Goal: Information Seeking & Learning: Find specific fact

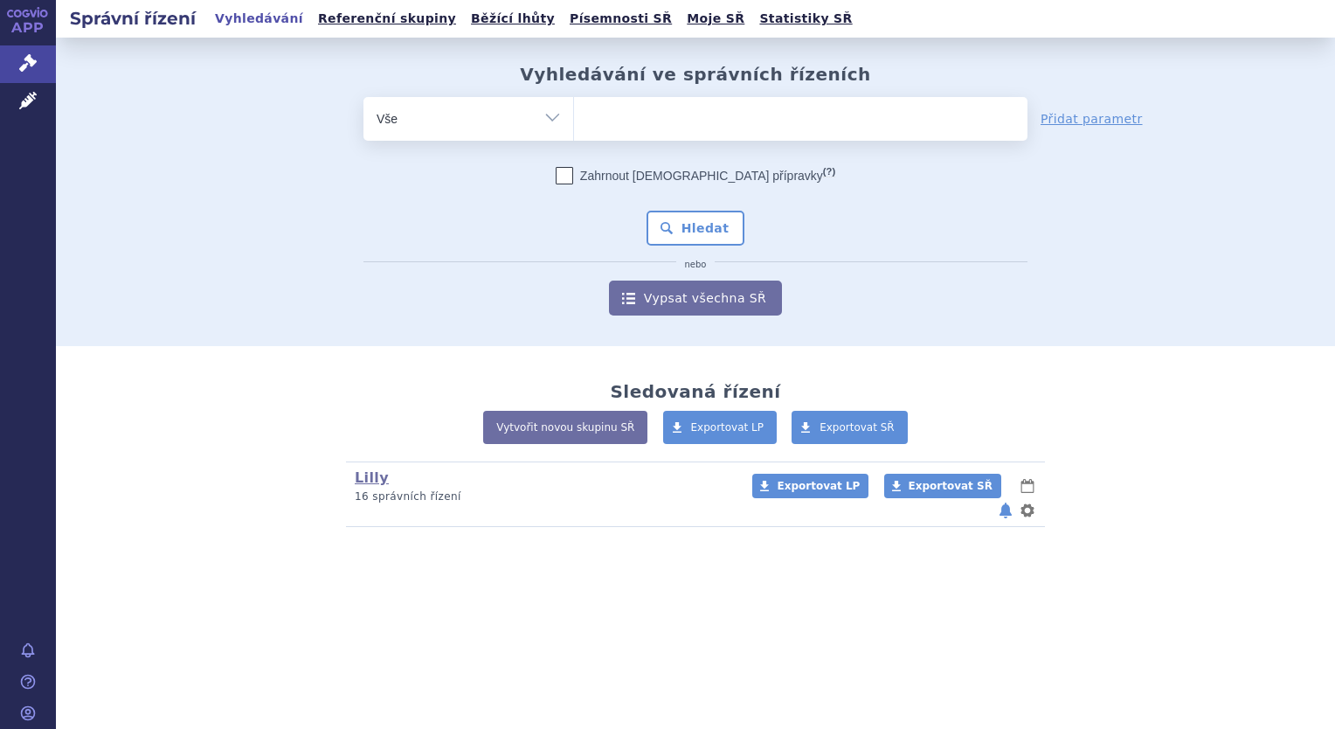
click at [677, 110] on ul at bounding box center [800, 115] width 453 height 37
click at [574, 110] on select at bounding box center [573, 118] width 1 height 44
type input "om"
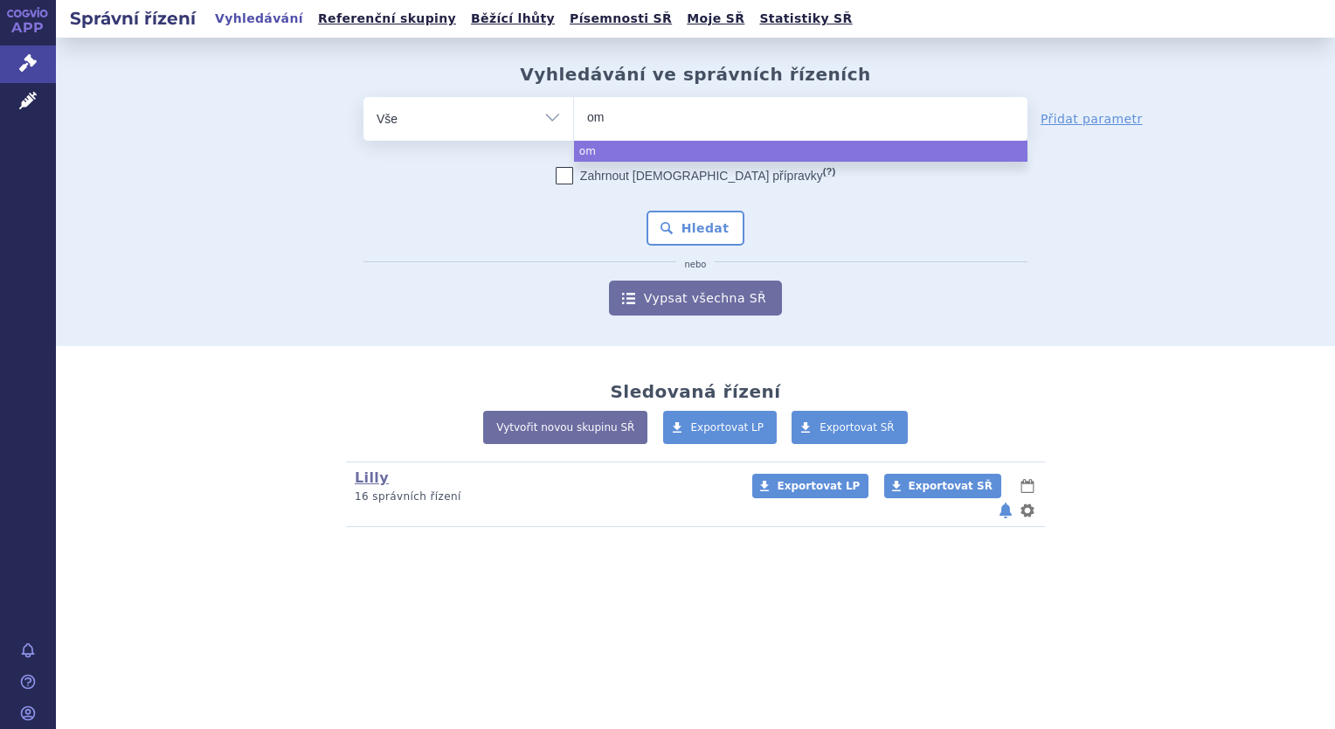
type input "omv"
type input "omvo"
type input "omvoh"
select select "omvoh"
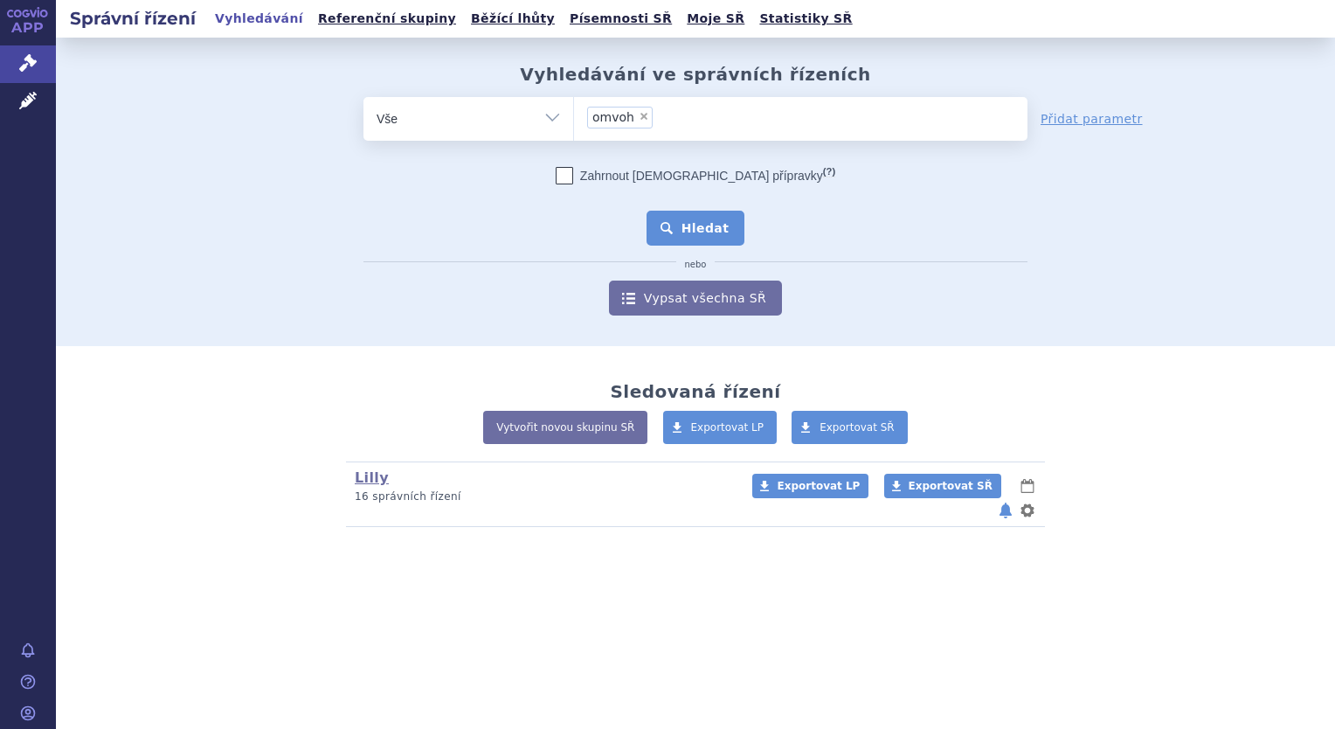
click at [723, 243] on button "Hledat" at bounding box center [696, 228] width 99 height 35
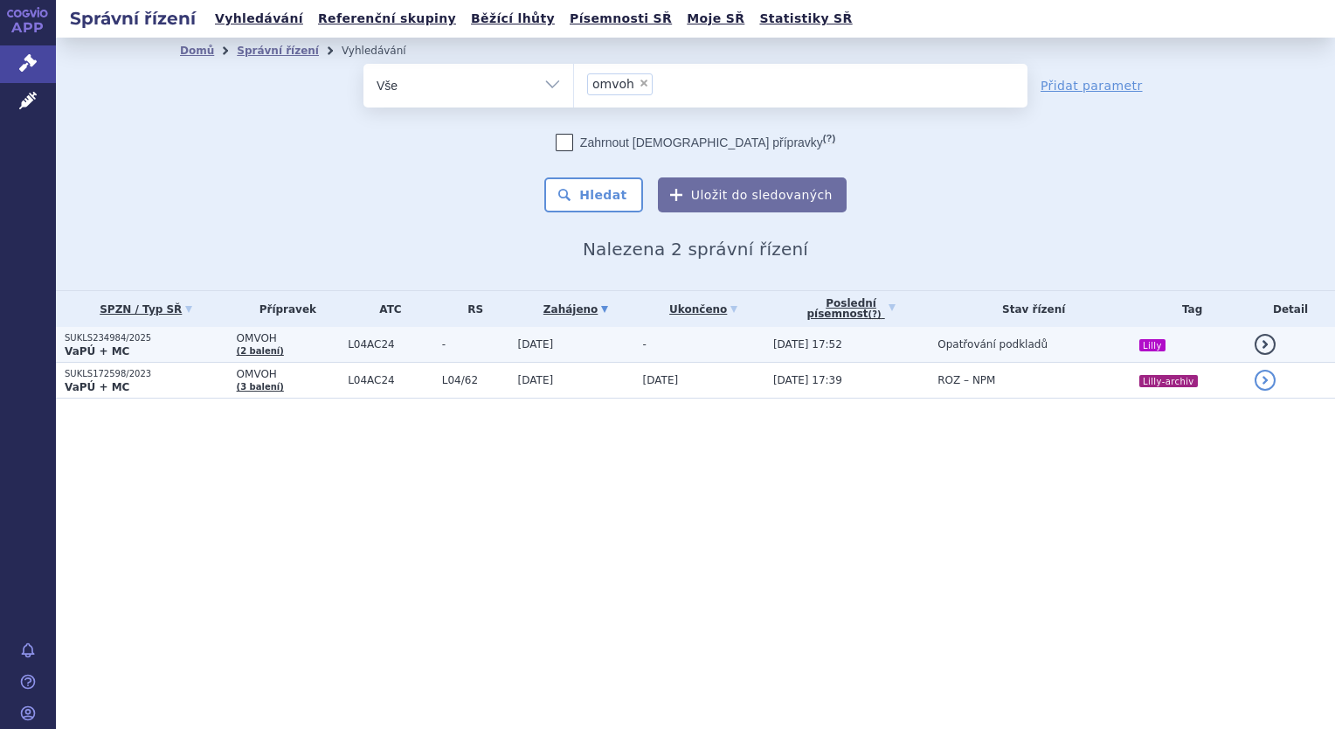
click at [443, 346] on span "-" at bounding box center [475, 344] width 67 height 12
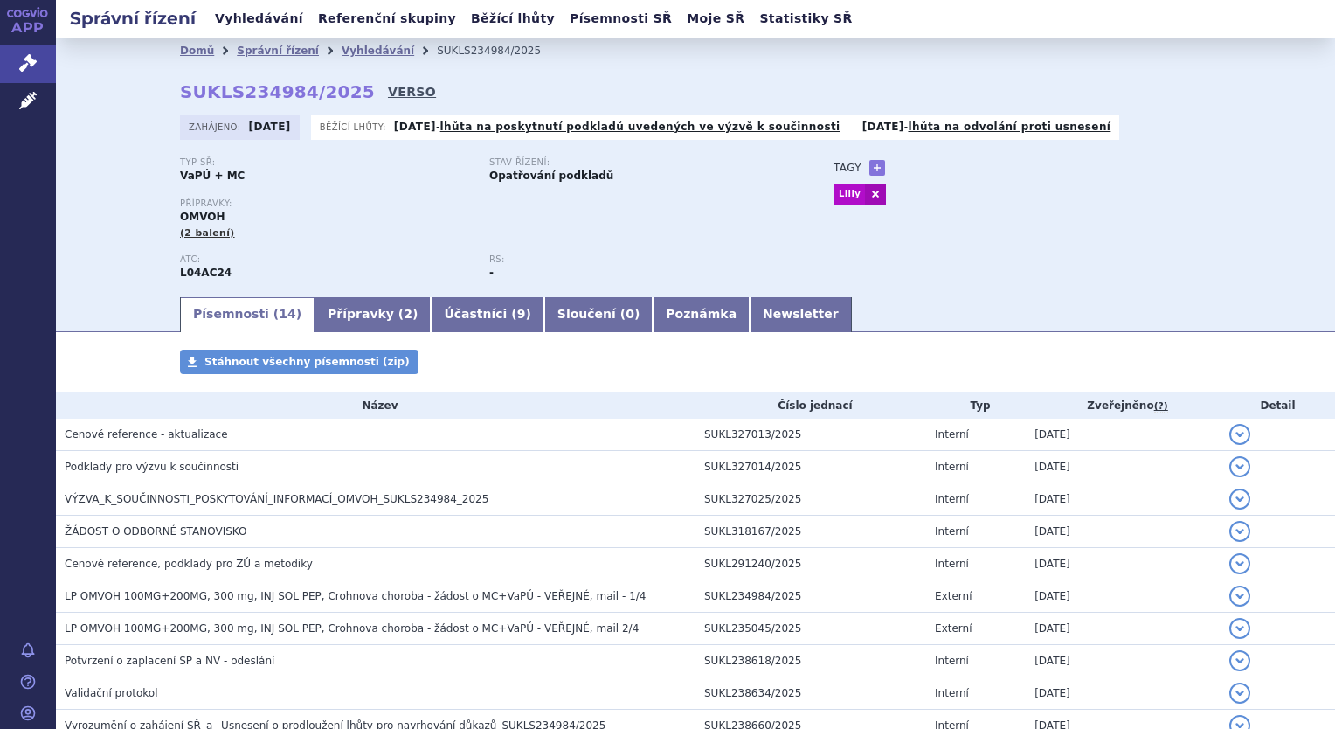
click at [390, 93] on link "VERSO" at bounding box center [412, 91] width 48 height 17
click at [388, 89] on link "VERSO" at bounding box center [412, 91] width 48 height 17
click at [342, 45] on link "Vyhledávání" at bounding box center [378, 51] width 73 height 12
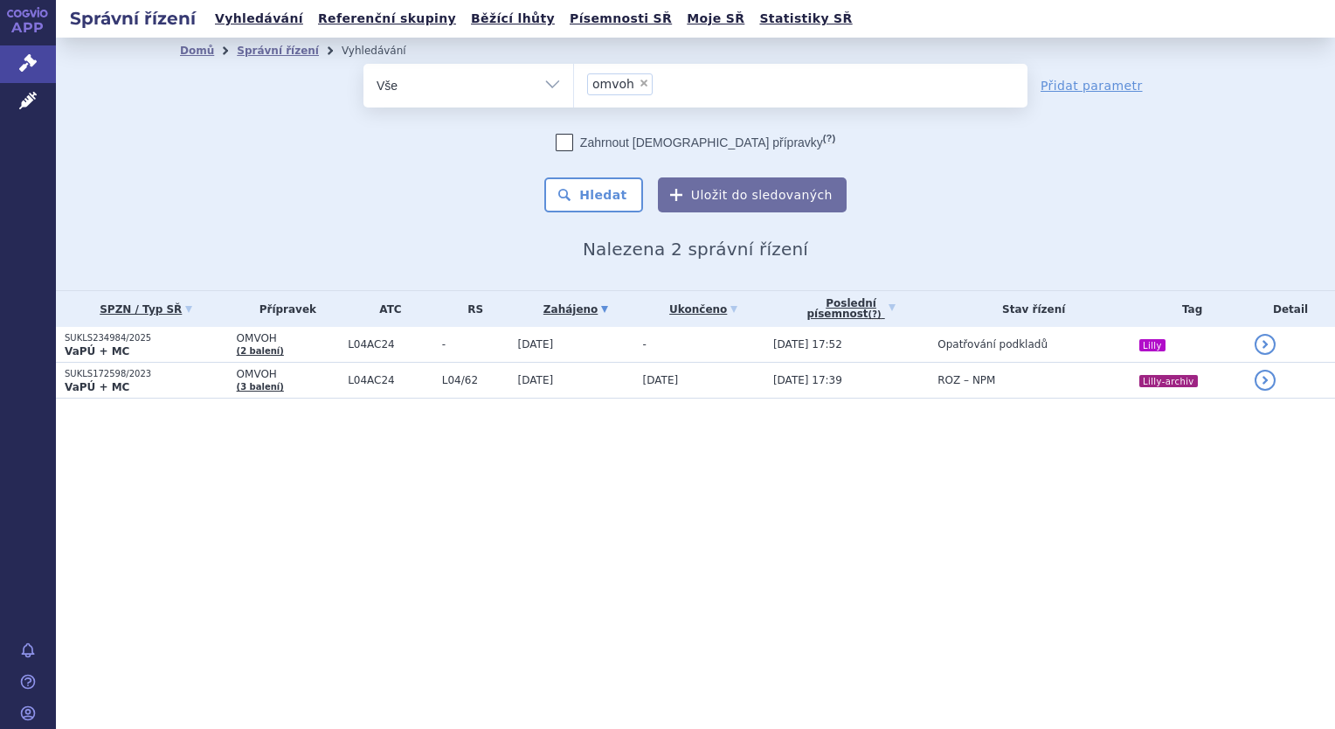
click at [661, 88] on input "omvoh × omvoh" at bounding box center [663, 84] width 10 height 22
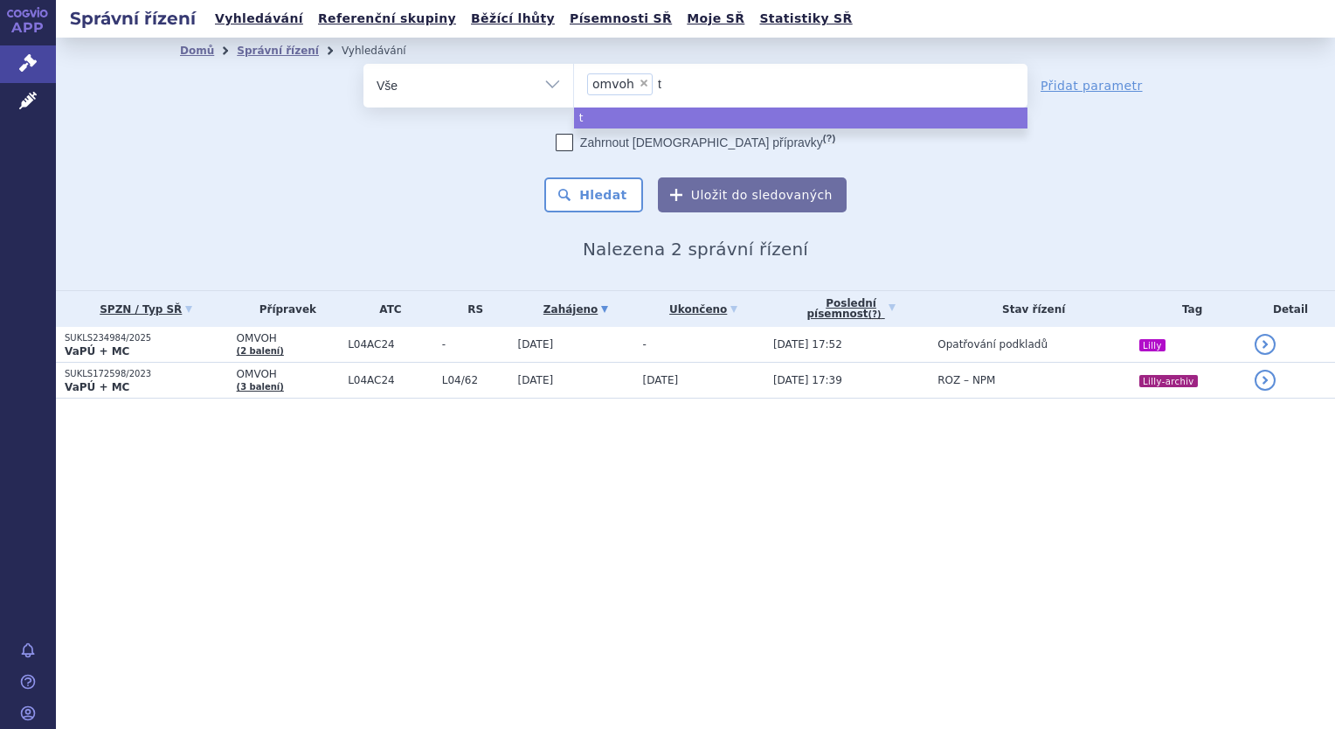
type input "tr"
type input "trem"
type input "tremf"
type input "tremfx"
type input "tremfxa"
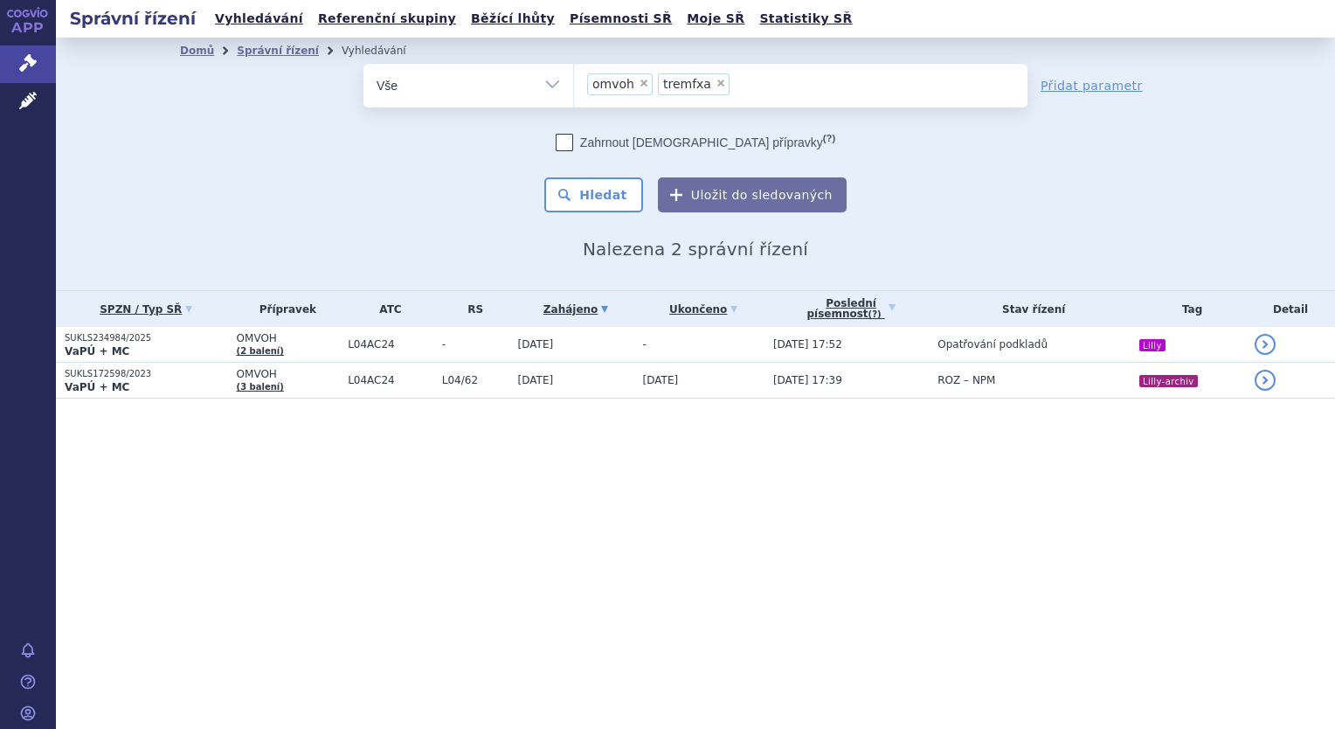
type input "tremfxa"
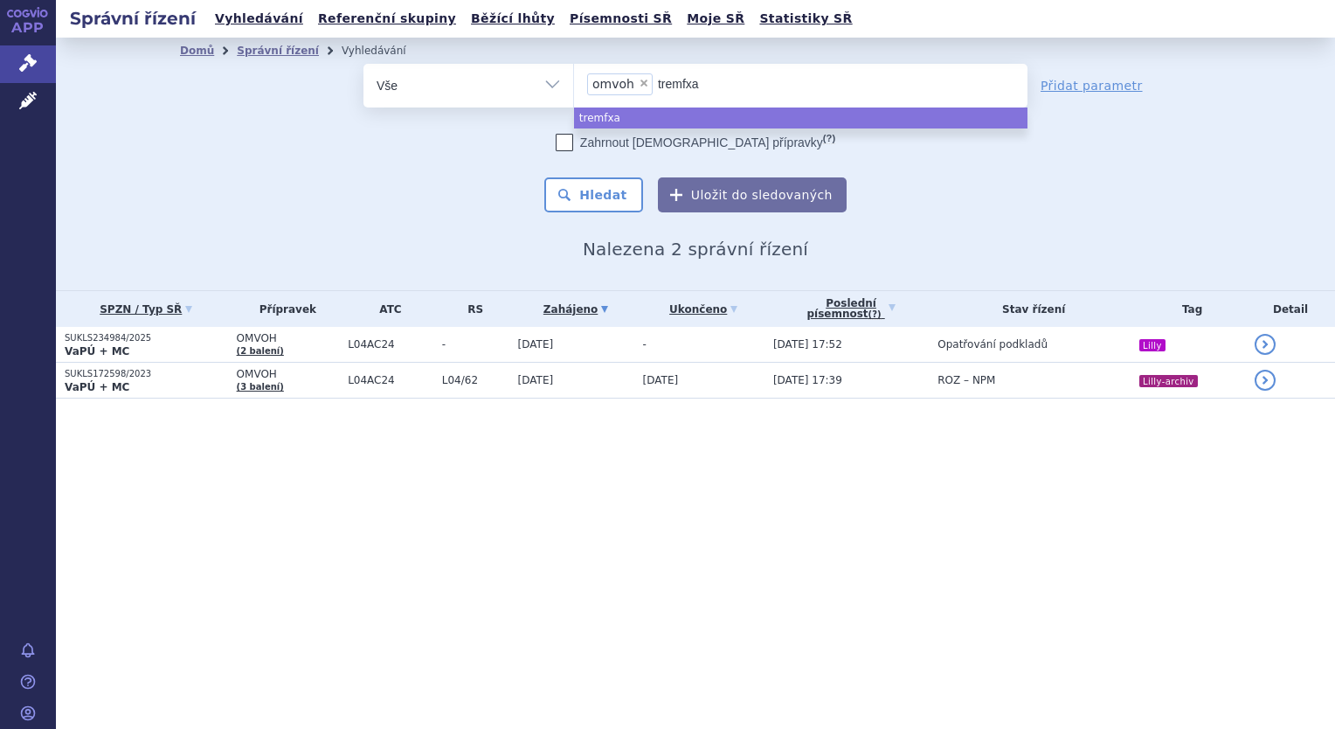
type input "tremfx"
type input "tremf"
type input "tremfy"
type input "tremfya"
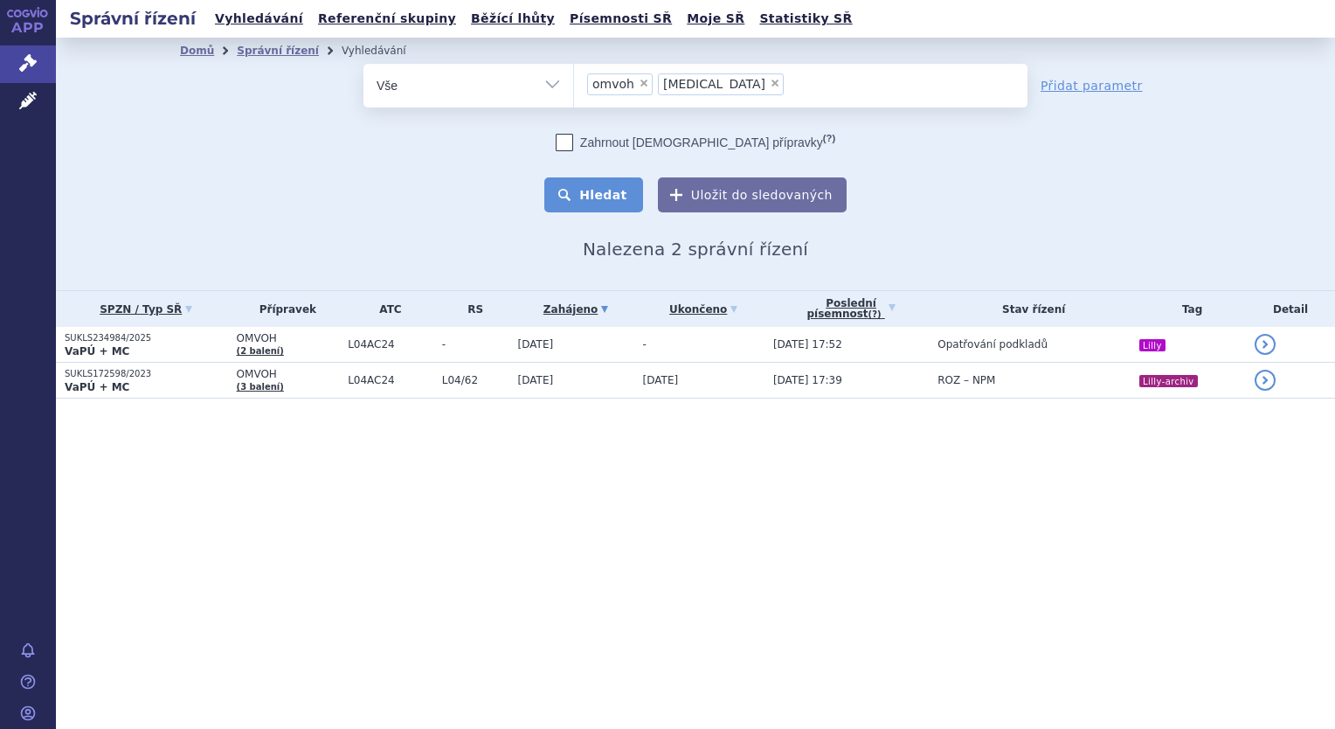
click at [573, 209] on button "Hledat" at bounding box center [593, 194] width 99 height 35
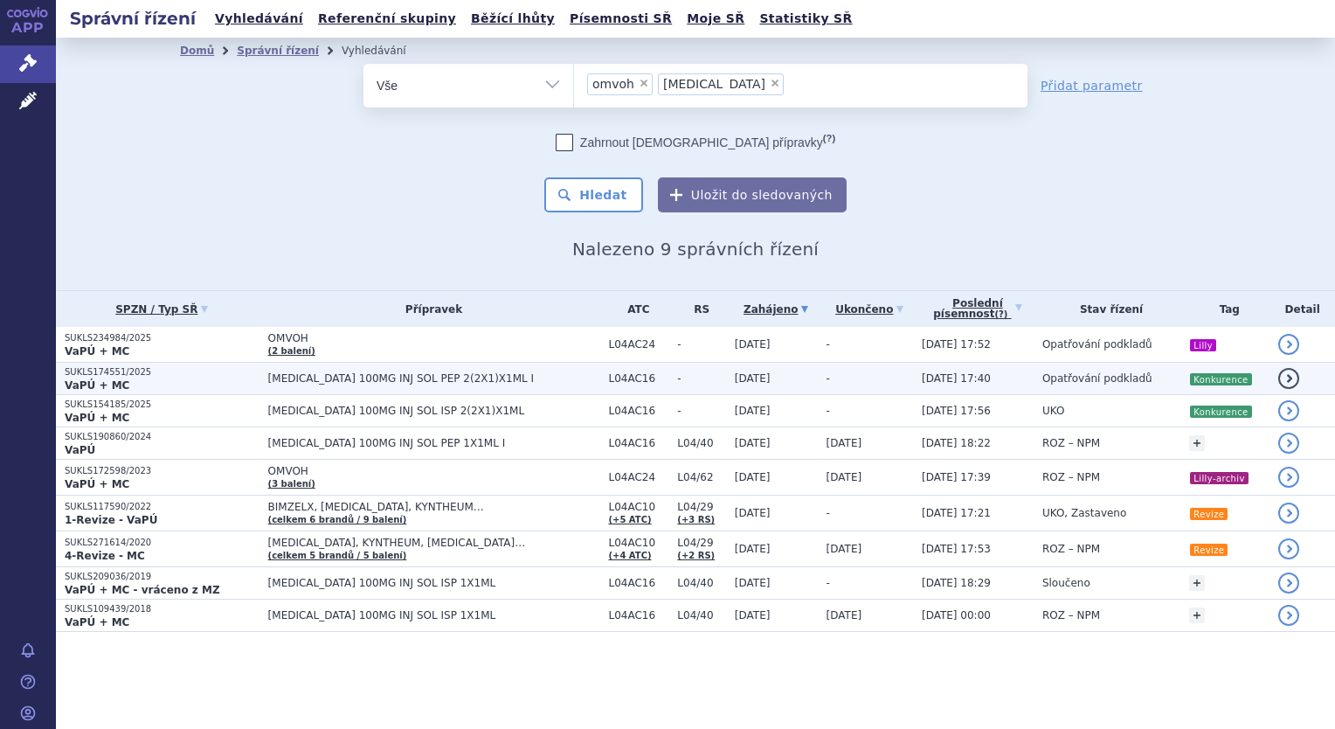
click at [405, 384] on span "[MEDICAL_DATA] 100MG INJ SOL PEP 2(2X1)X1ML I" at bounding box center [434, 378] width 332 height 12
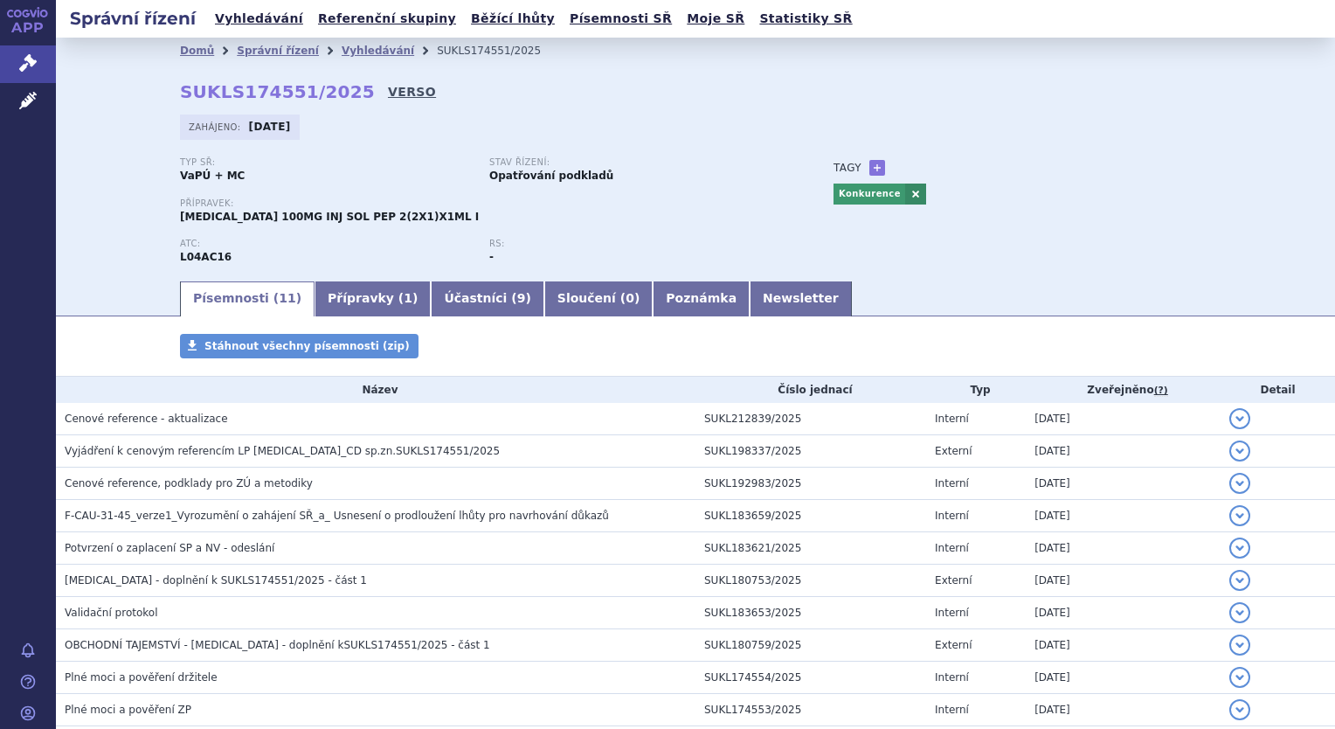
click at [388, 92] on link "VERSO" at bounding box center [412, 91] width 48 height 17
